Goal: Information Seeking & Learning: Learn about a topic

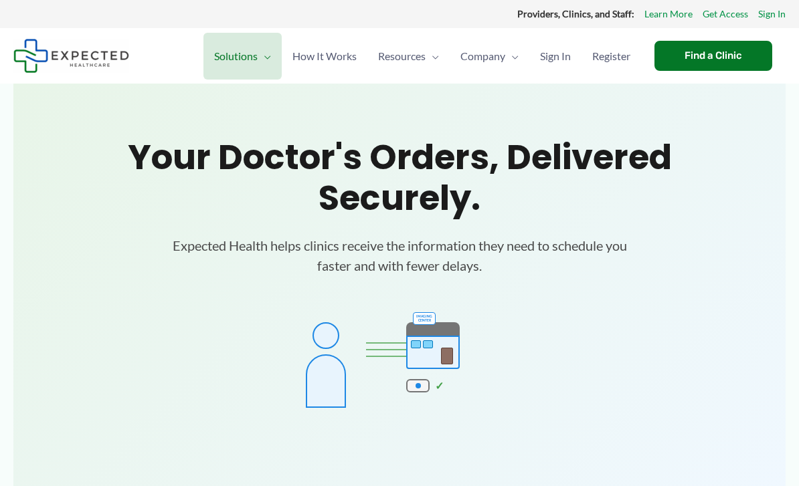
click at [294, 61] on span "How It Works" at bounding box center [324, 56] width 64 height 47
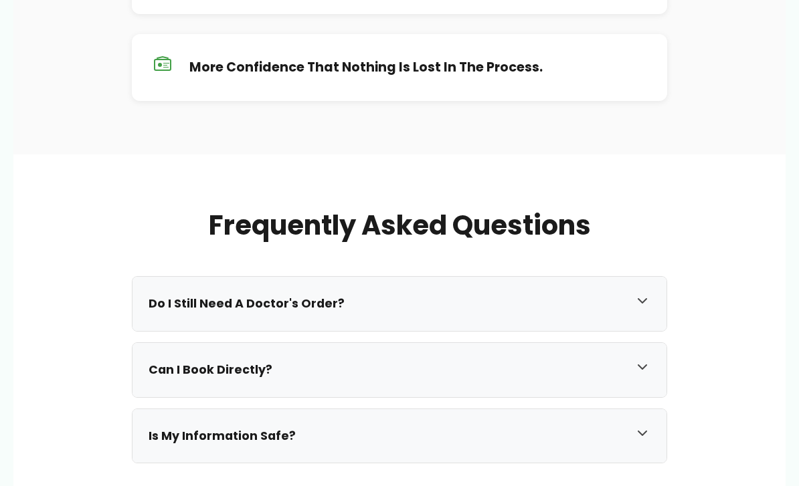
scroll to position [1113, 0]
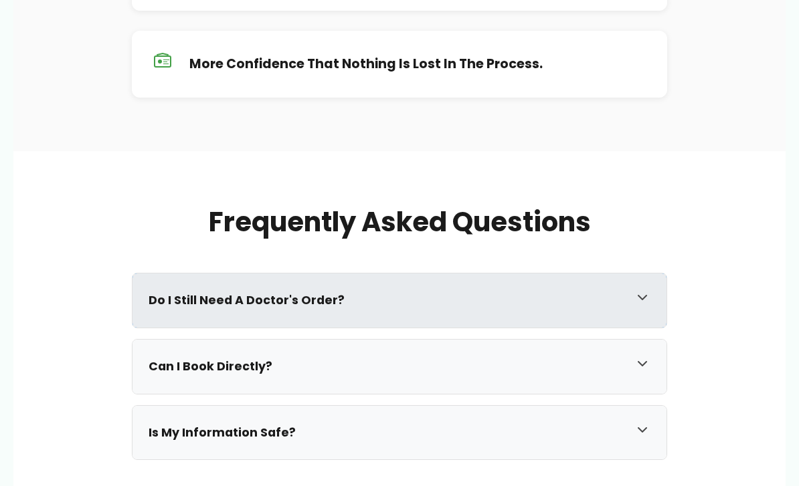
click at [192, 301] on h3 "Do I still need a doctor's order?" at bounding box center [386, 300] width 475 height 15
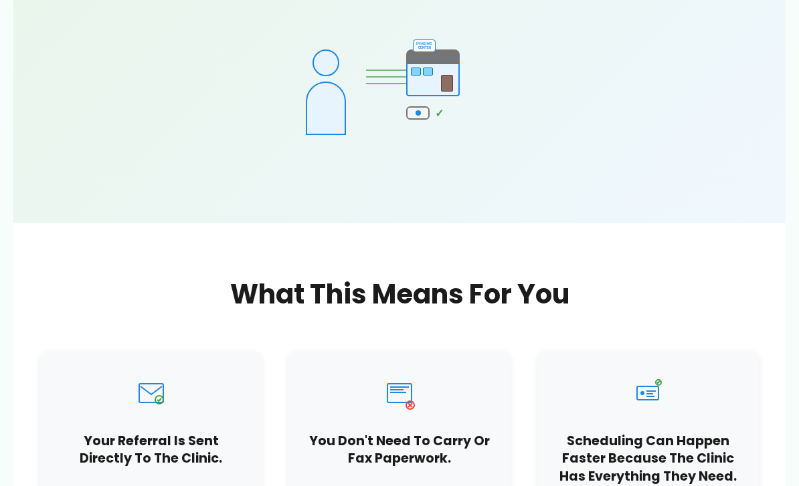
scroll to position [0, 0]
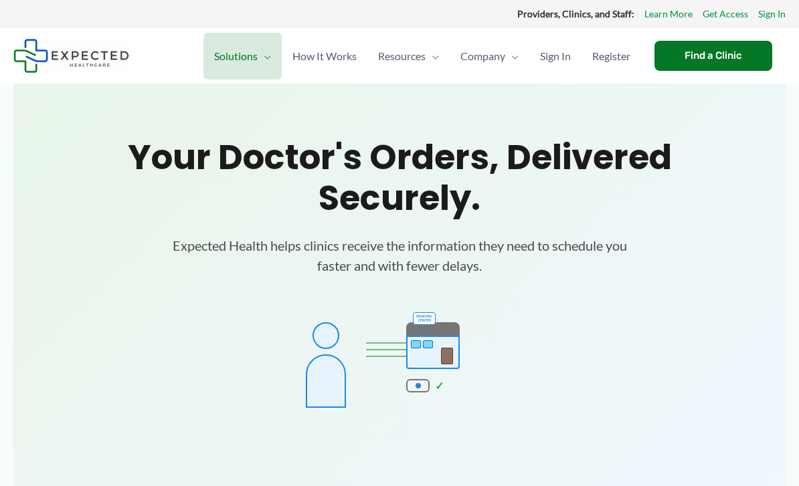
click at [86, 118] on section "Your doctor's orders, delivered securely. Expected Health helps clinics receive…" at bounding box center [399, 290] width 772 height 413
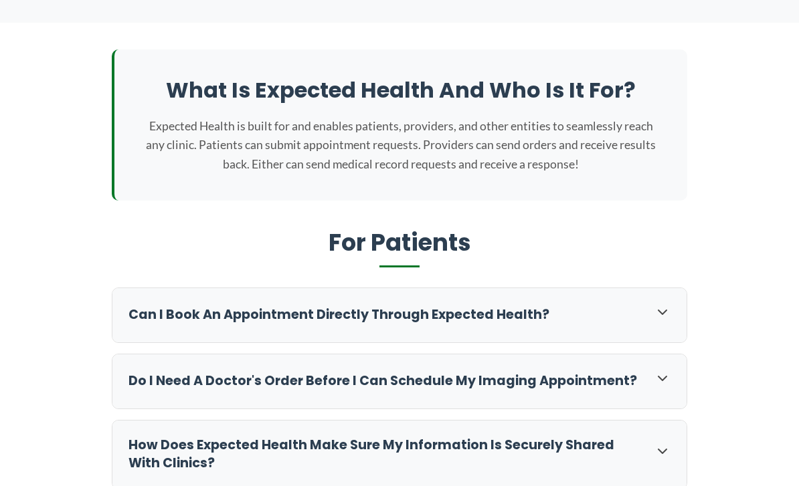
scroll to position [256, 0]
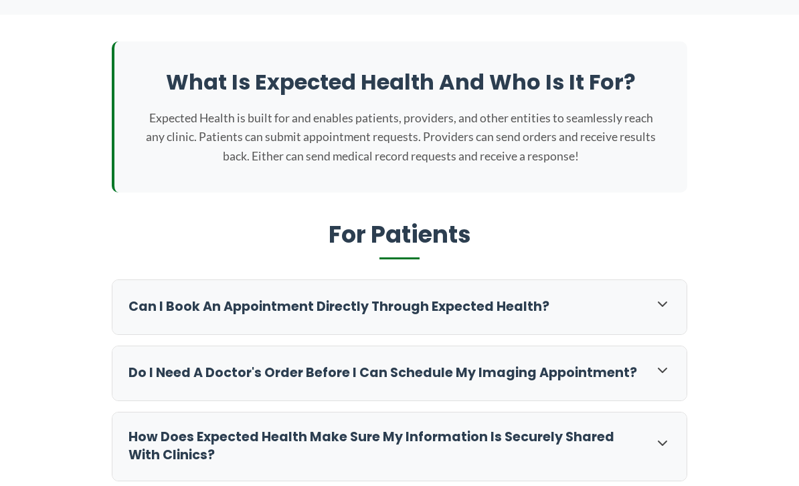
click at [179, 308] on h3 "Can I book an appointment directly through Expected Health?" at bounding box center [384, 307] width 513 height 18
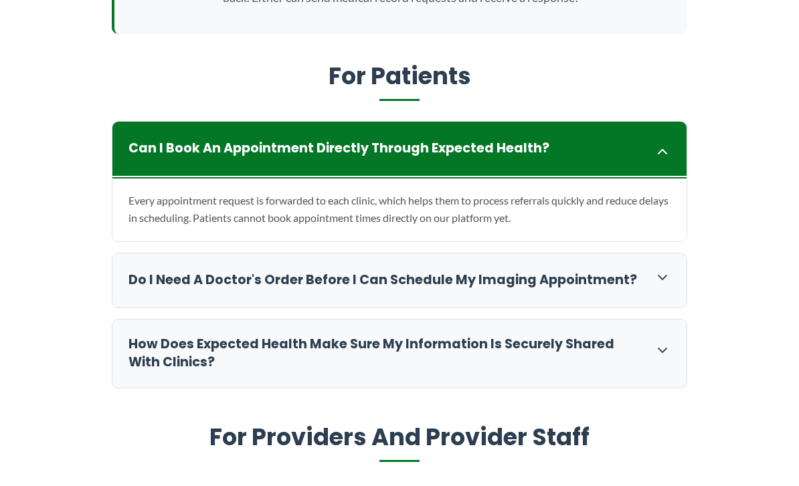
scroll to position [414, 0]
click at [186, 277] on h3 "Do I need a doctor's order before I can schedule my imaging appointment?" at bounding box center [384, 281] width 513 height 18
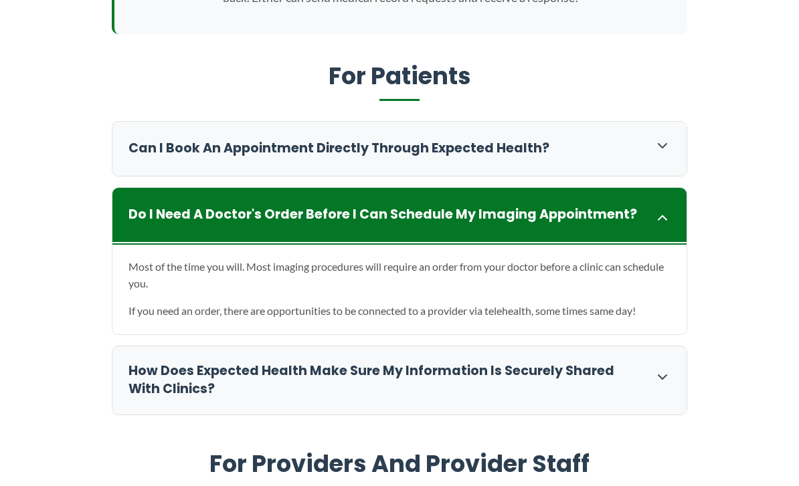
click at [141, 371] on h3 "How does Expected Health make sure my information is securely shared with clini…" at bounding box center [384, 381] width 513 height 36
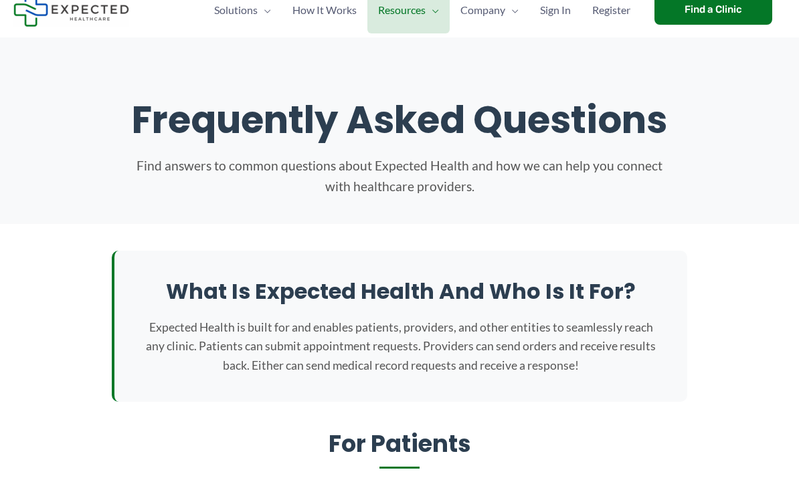
scroll to position [0, 0]
